Goal: Find specific page/section: Find specific page/section

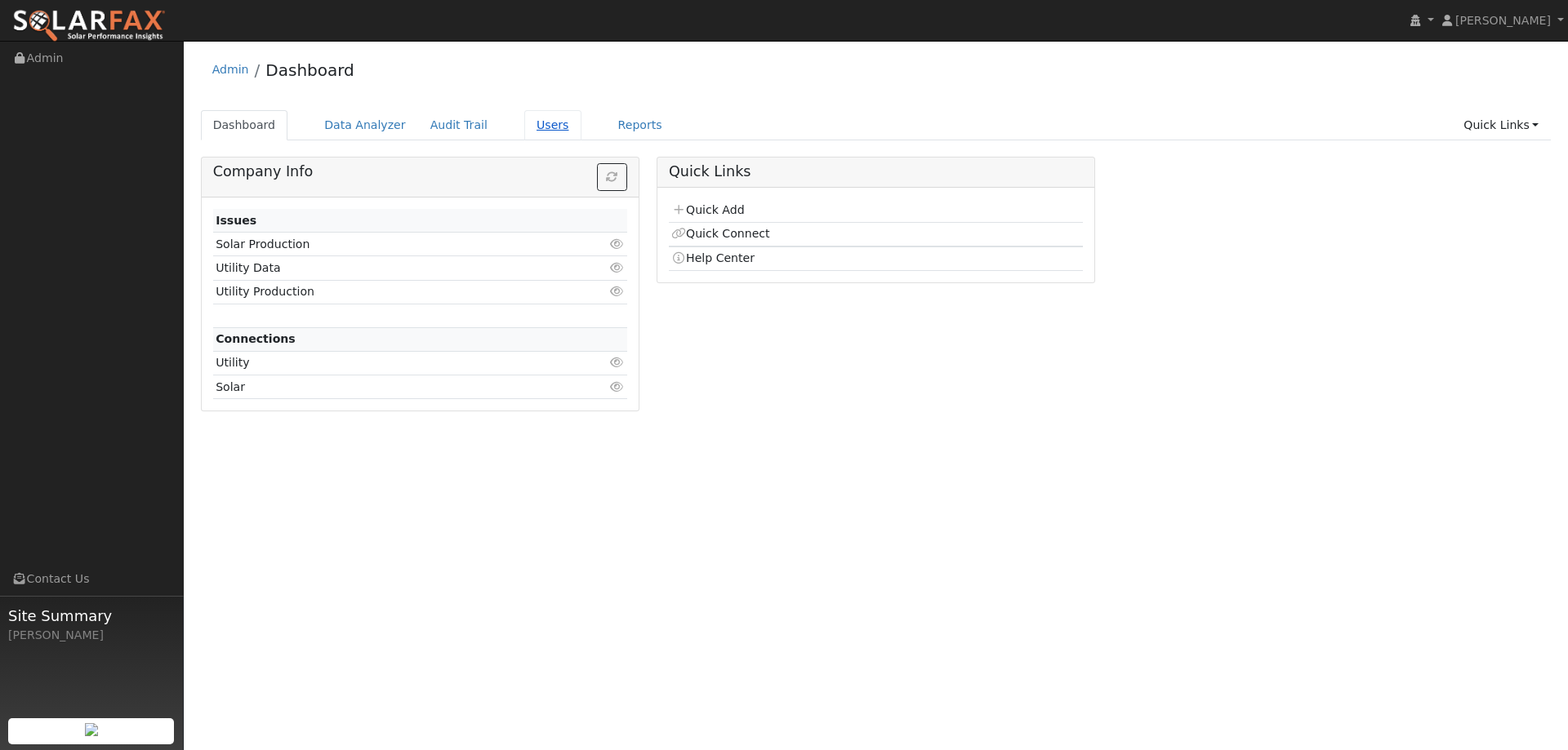
click at [526, 120] on link "Users" at bounding box center [553, 125] width 57 height 30
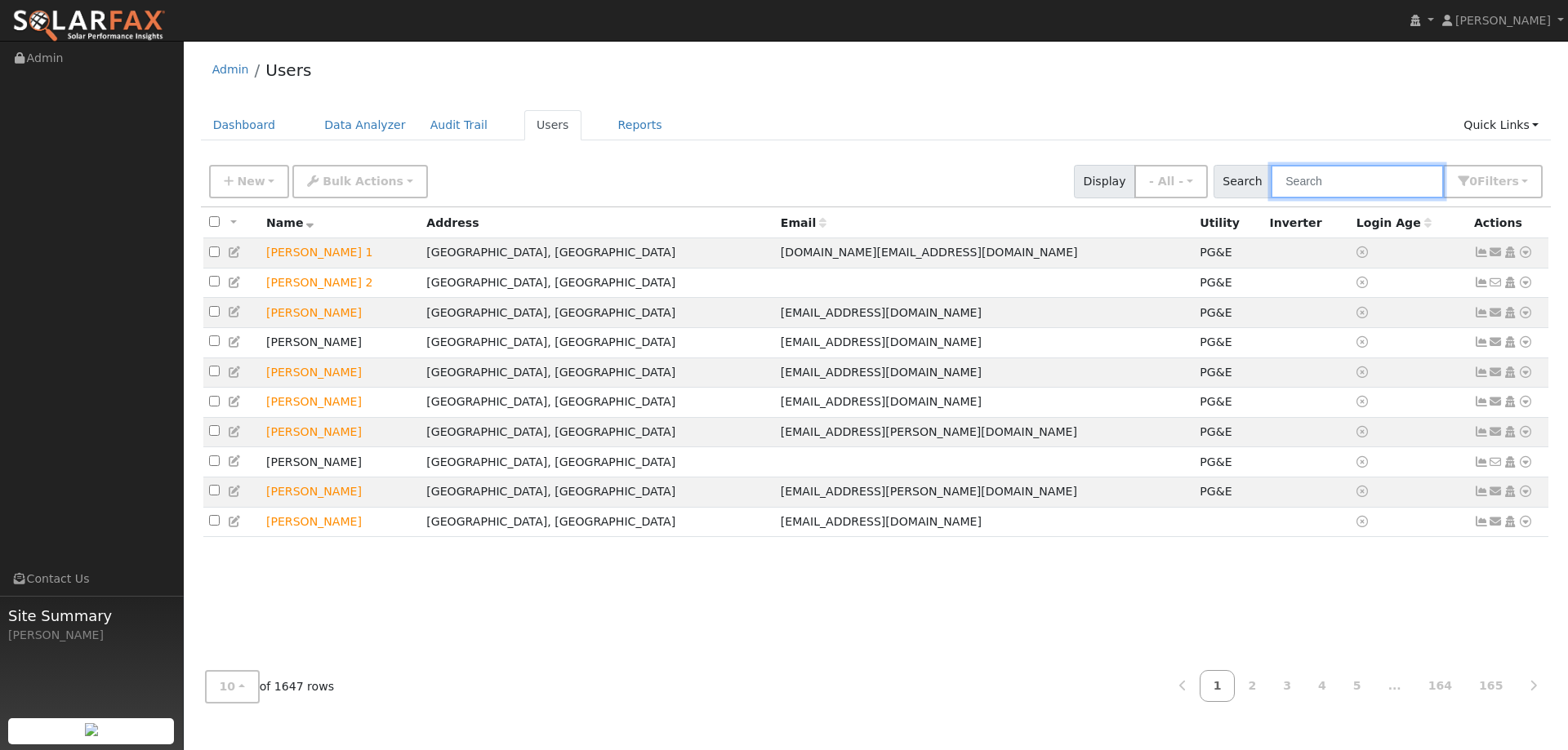
click at [1340, 178] on input "text" at bounding box center [1357, 182] width 173 height 34
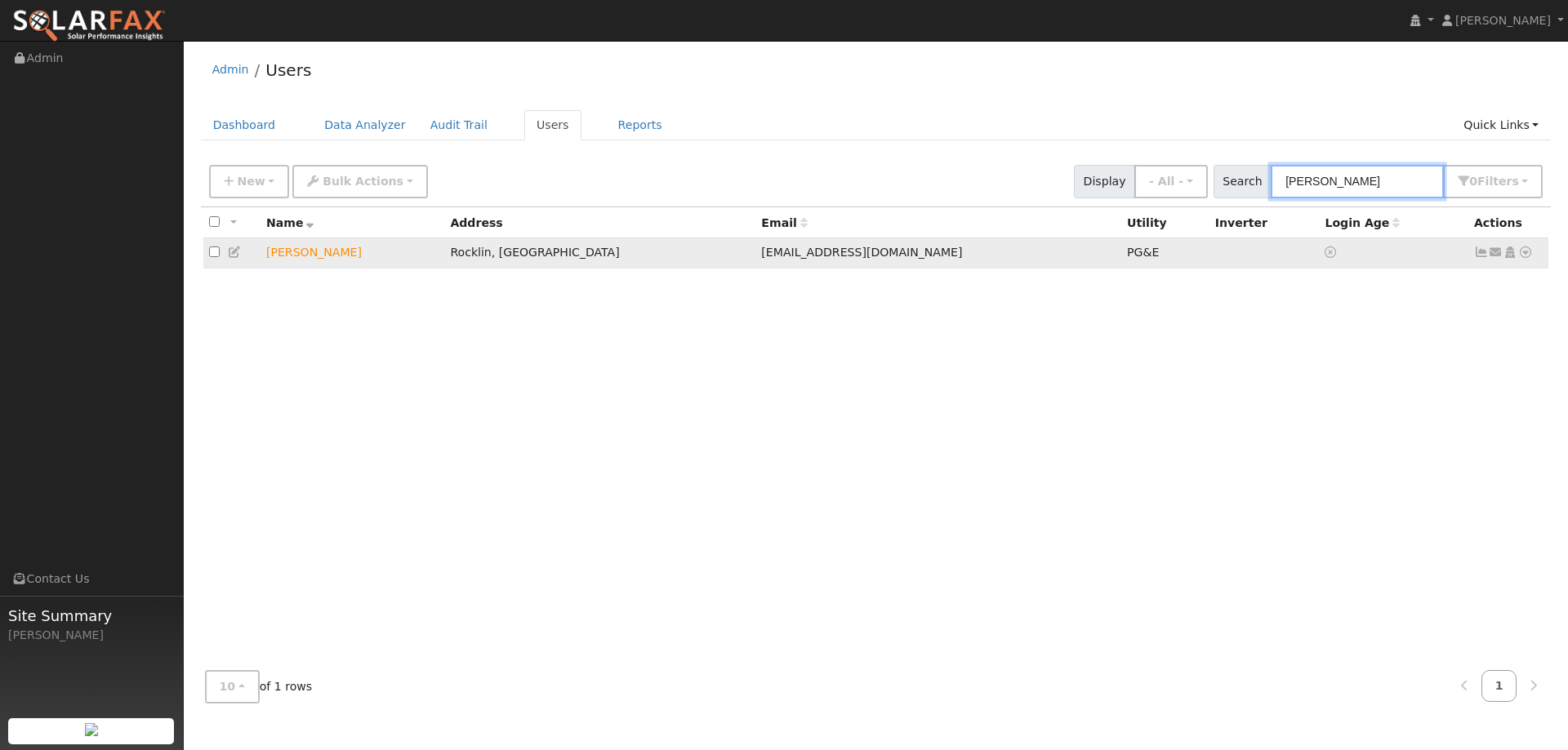
type input "[PERSON_NAME]"
click at [1528, 253] on icon at bounding box center [1525, 251] width 15 height 12
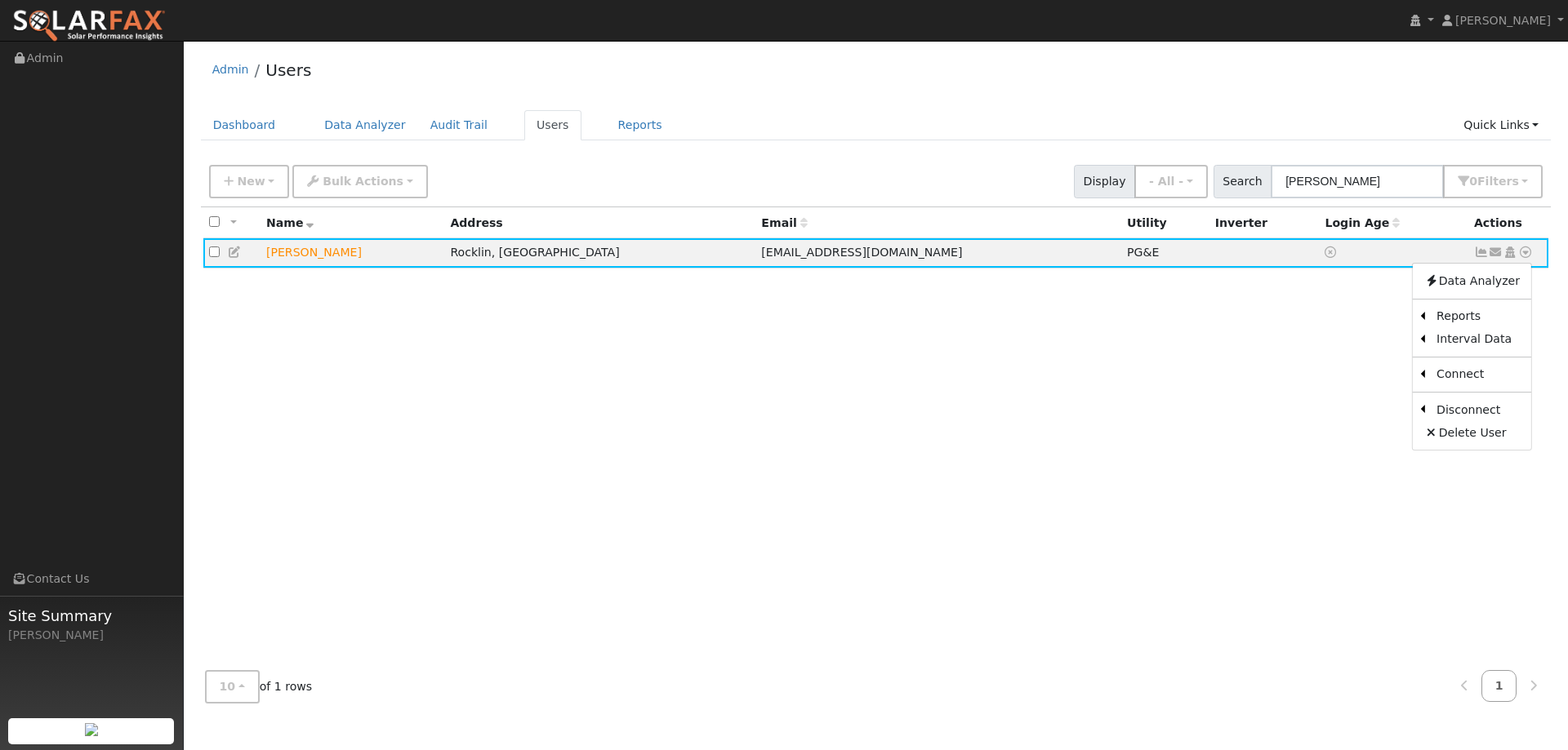
click at [1116, 417] on div "All None All on page None on page Name Address Email Utility Inverter Login Age…" at bounding box center [876, 432] width 1351 height 450
click at [1528, 258] on icon at bounding box center [1525, 251] width 15 height 12
click at [1350, 244] on td at bounding box center [1394, 253] width 149 height 30
click at [1319, 247] on td at bounding box center [1394, 253] width 149 height 30
click at [1474, 257] on icon at bounding box center [1481, 251] width 15 height 12
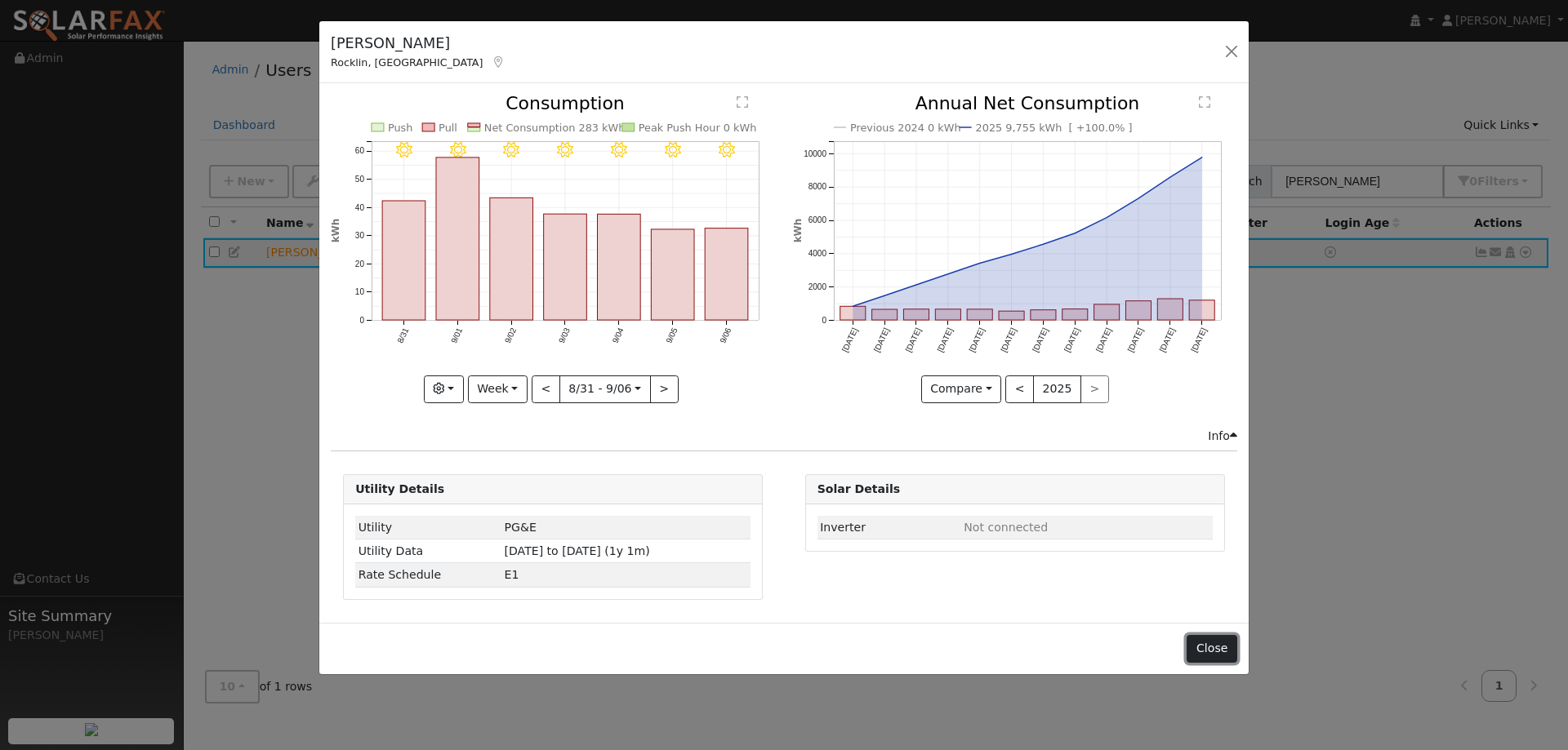
click at [1220, 646] on button "Close" at bounding box center [1212, 649] width 50 height 28
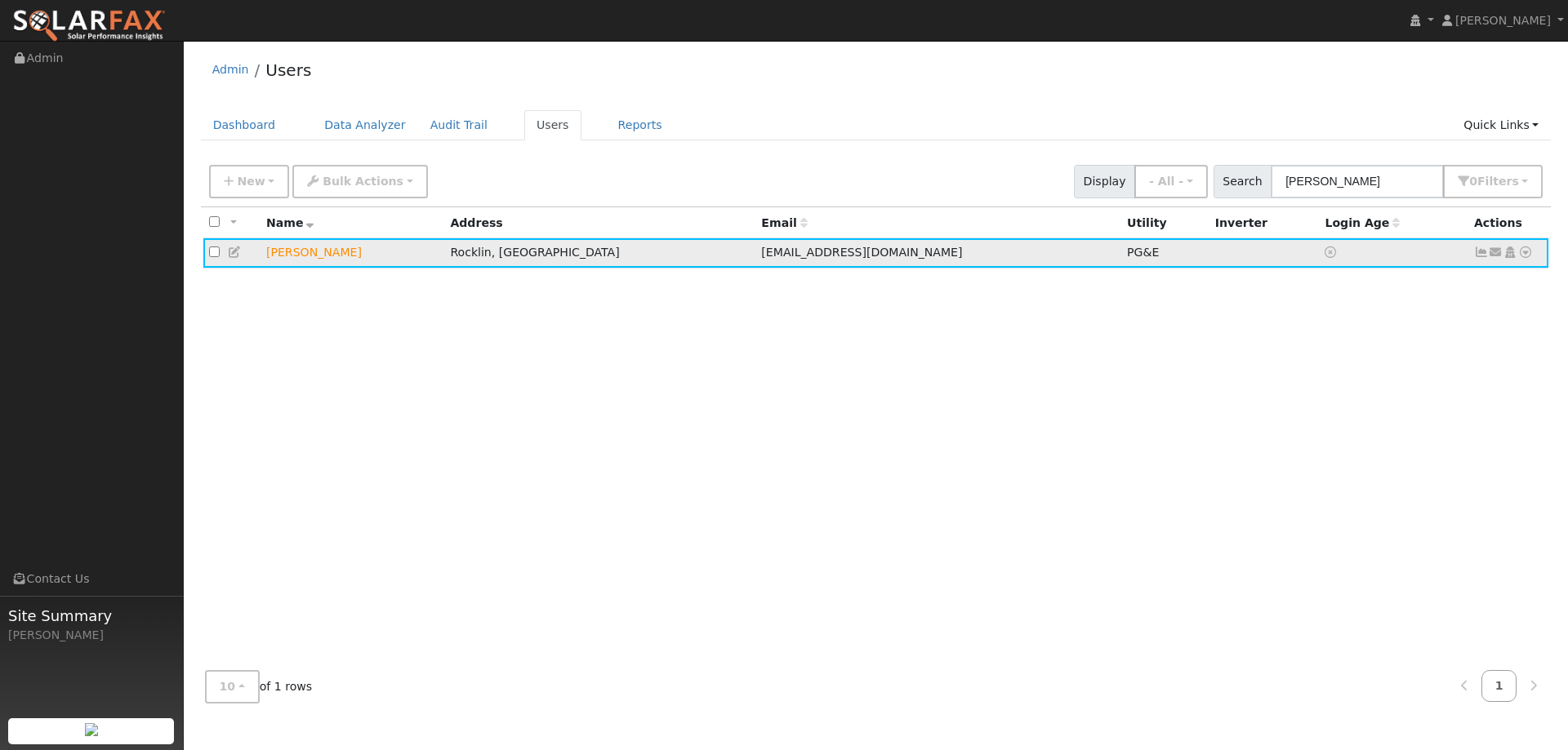
click at [1529, 255] on icon at bounding box center [1525, 251] width 15 height 12
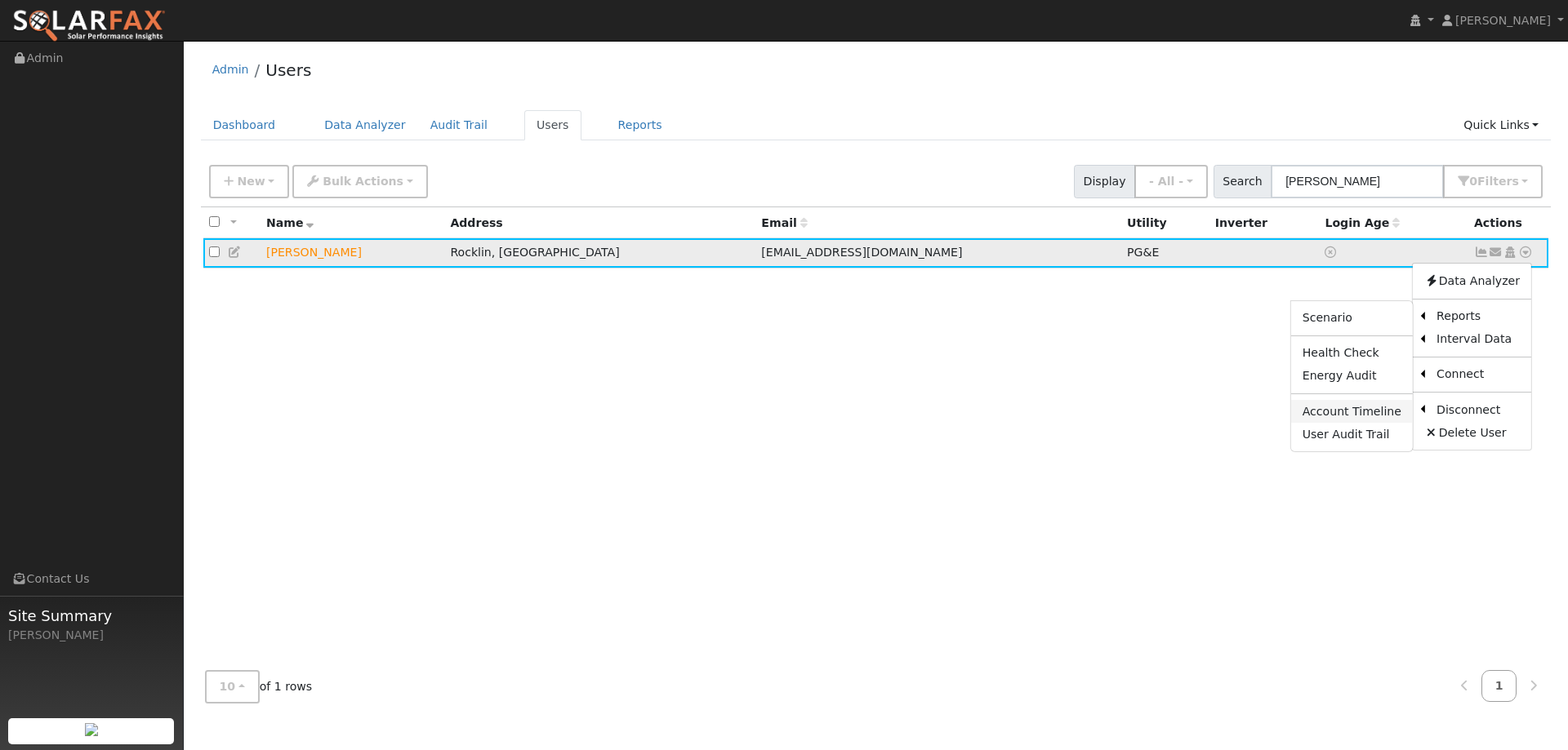
click at [1366, 409] on link "Account Timeline" at bounding box center [1352, 411] width 122 height 23
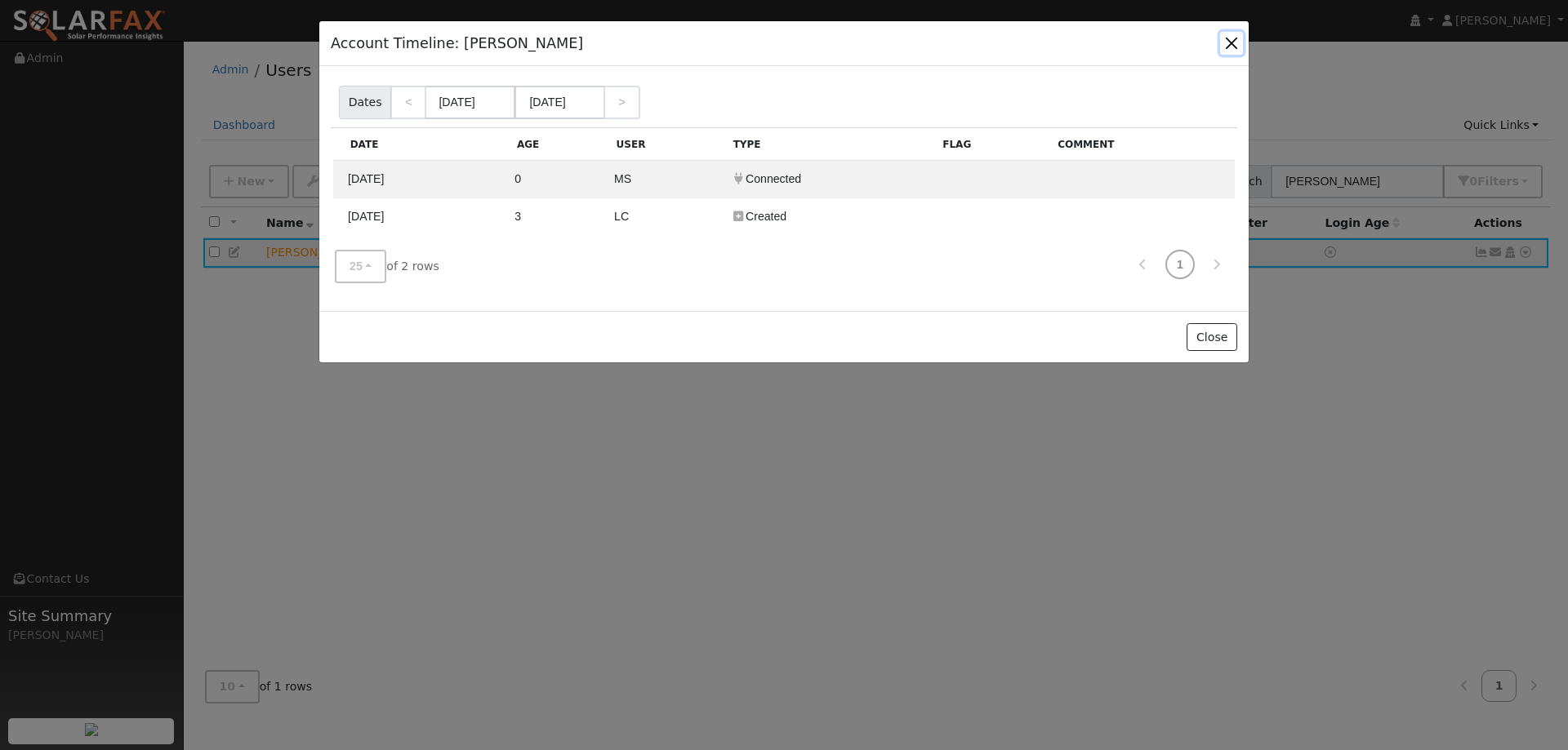
click at [1221, 40] on button "button" at bounding box center [1232, 44] width 23 height 23
